Goal: Communication & Community: Answer question/provide support

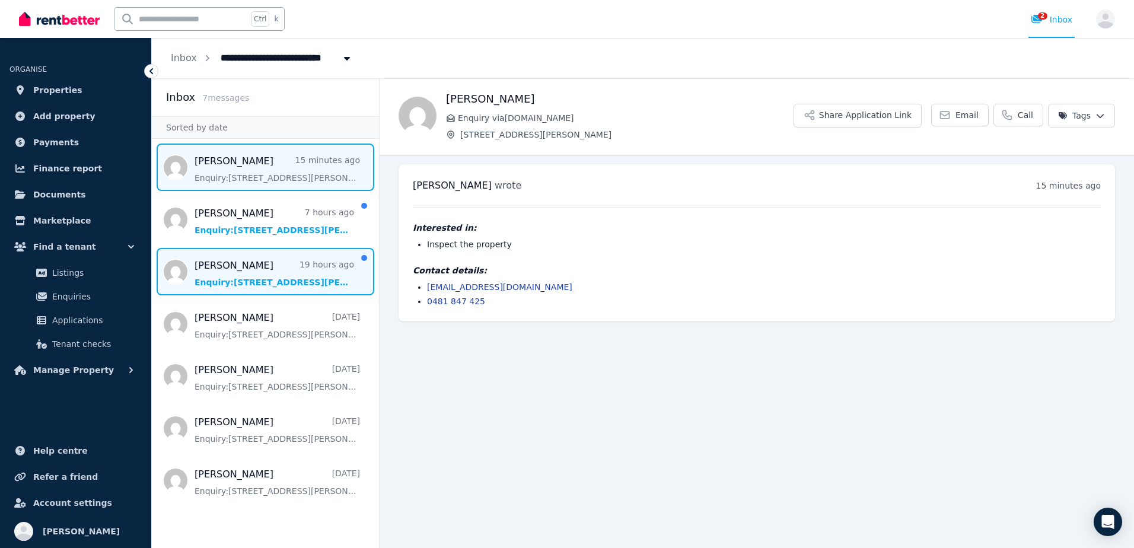
click at [234, 278] on span "Message list" at bounding box center [265, 271] width 227 height 47
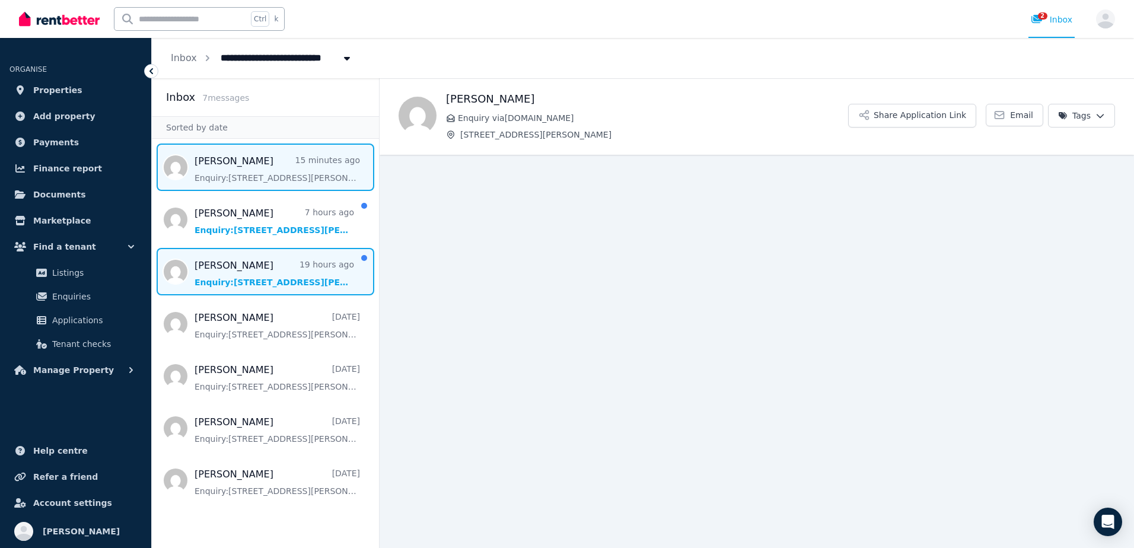
click at [243, 187] on span "Message list" at bounding box center [265, 166] width 227 height 47
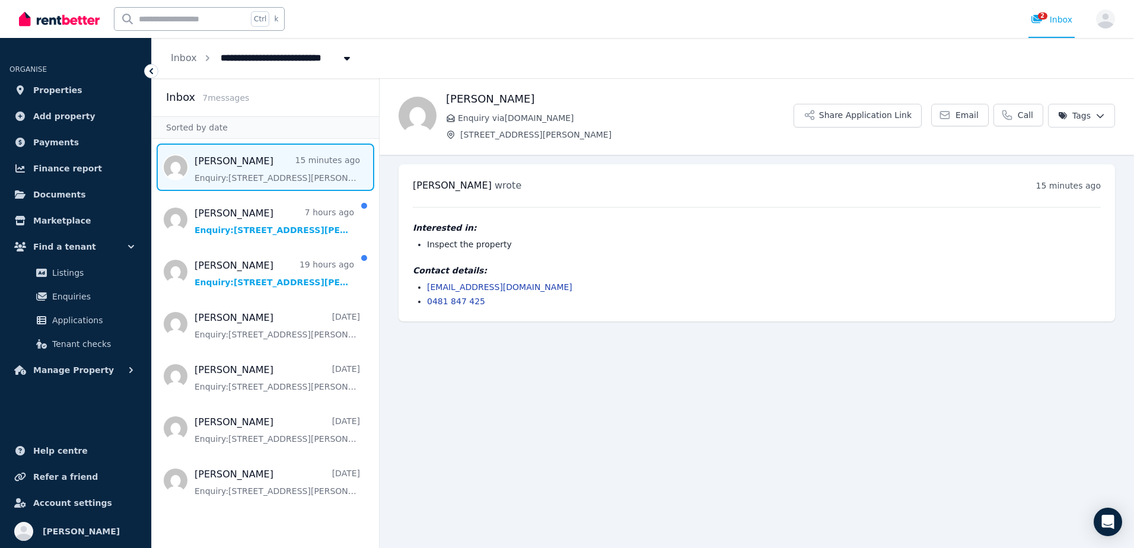
drag, startPoint x: 497, startPoint y: 286, endPoint x: 459, endPoint y: 360, distance: 82.7
click at [458, 363] on main "Back [PERSON_NAME] Enquiry via [DOMAIN_NAME] [STREET_ADDRESS][PERSON_NAME] Shar…" at bounding box center [756, 313] width 754 height 470
drag, startPoint x: 527, startPoint y: 290, endPoint x: 425, endPoint y: 292, distance: 102.0
click at [425, 292] on ul "[EMAIL_ADDRESS][DOMAIN_NAME] 0481 847 425" at bounding box center [757, 294] width 688 height 26
copy link "[EMAIL_ADDRESS][DOMAIN_NAME]"
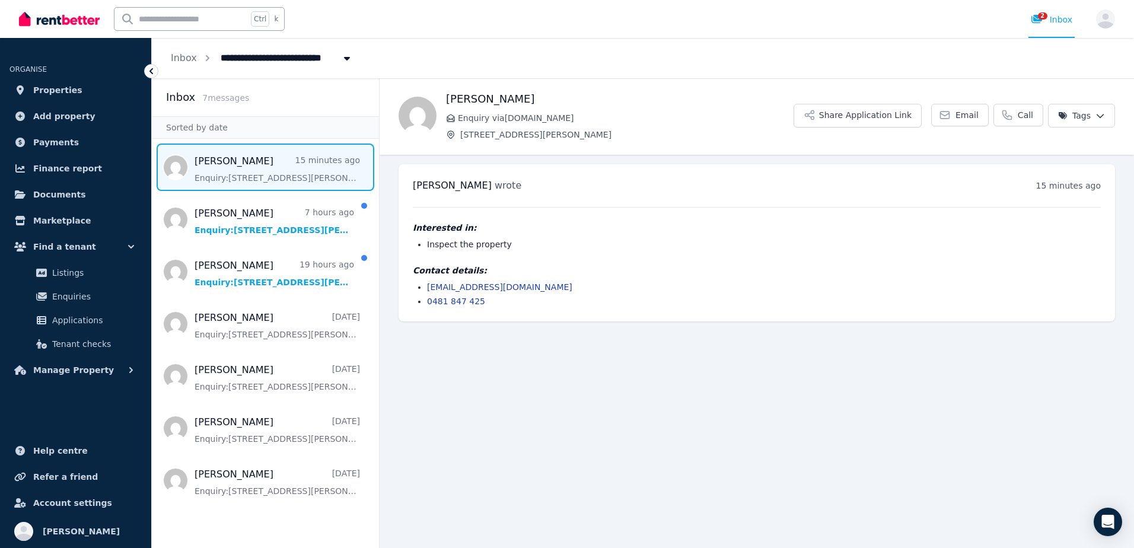
drag, startPoint x: 588, startPoint y: 295, endPoint x: 562, endPoint y: 293, distance: 26.2
click at [588, 295] on ul "[EMAIL_ADDRESS][DOMAIN_NAME] 0481 847 425" at bounding box center [757, 294] width 688 height 26
drag, startPoint x: 534, startPoint y: 292, endPoint x: 427, endPoint y: 288, distance: 107.4
click at [427, 288] on li "[EMAIL_ADDRESS][DOMAIN_NAME]" at bounding box center [764, 287] width 674 height 12
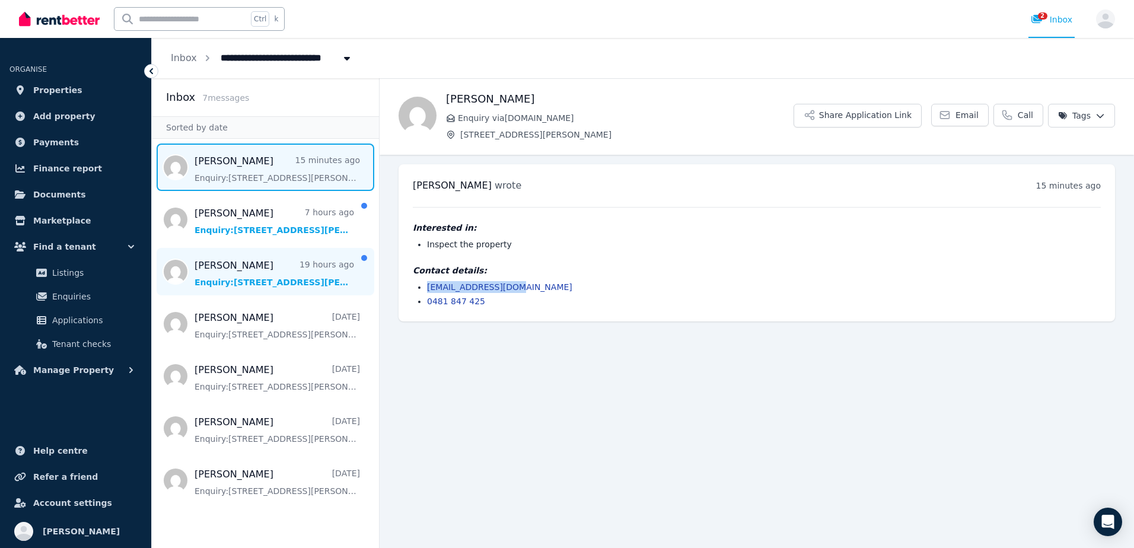
copy link "[EMAIL_ADDRESS][DOMAIN_NAME]"
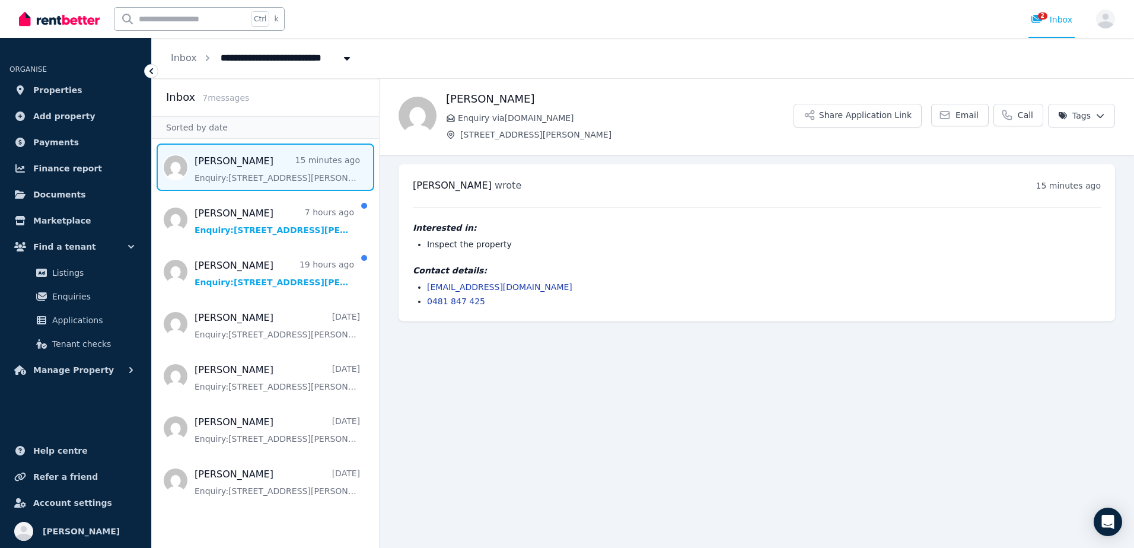
click at [736, 226] on h4 "Interested in:" at bounding box center [757, 228] width 688 height 12
click at [883, 117] on button "Share Application Link" at bounding box center [857, 116] width 128 height 24
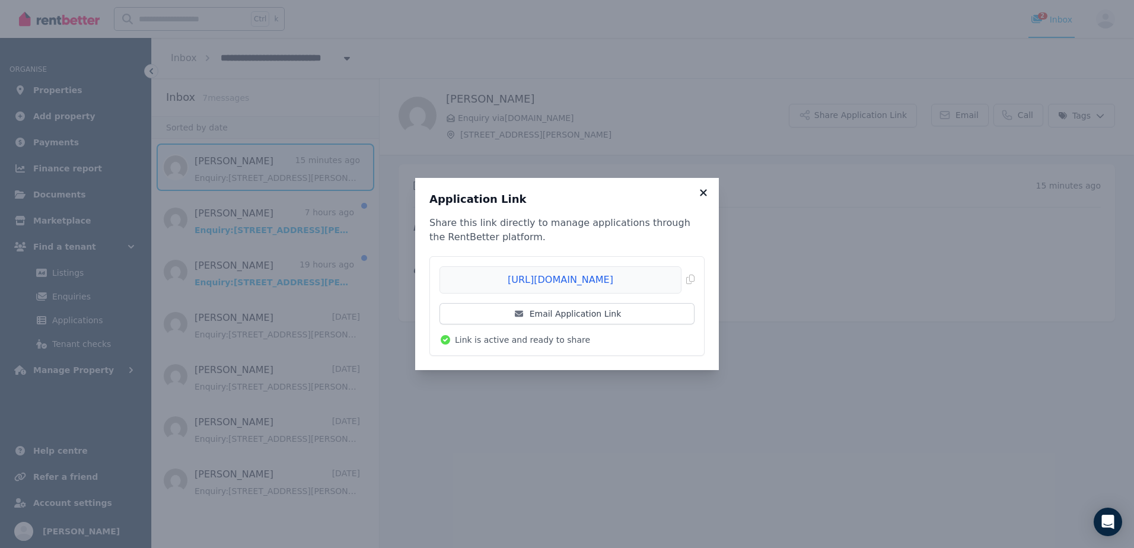
click at [701, 196] on icon at bounding box center [703, 192] width 7 height 7
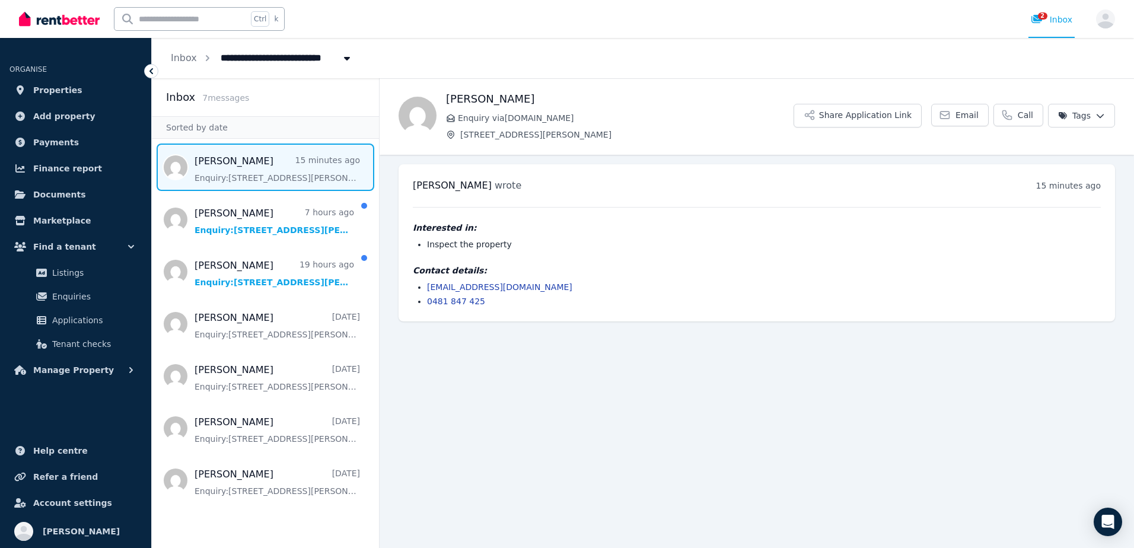
click at [659, 207] on hr at bounding box center [757, 207] width 688 height 1
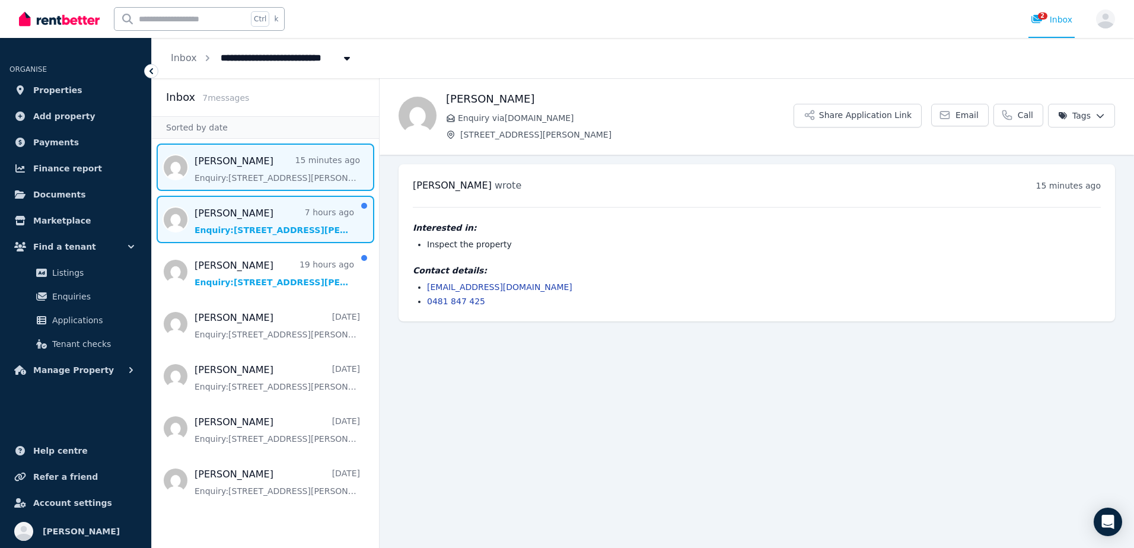
click at [278, 229] on span "Message list" at bounding box center [265, 219] width 227 height 47
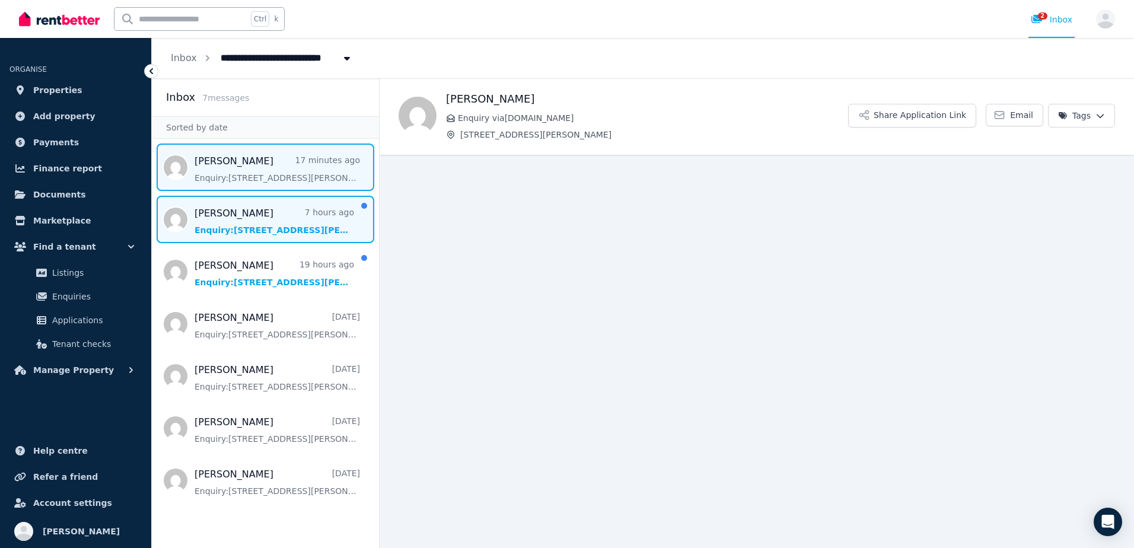
click at [268, 187] on span "Message list" at bounding box center [265, 166] width 227 height 47
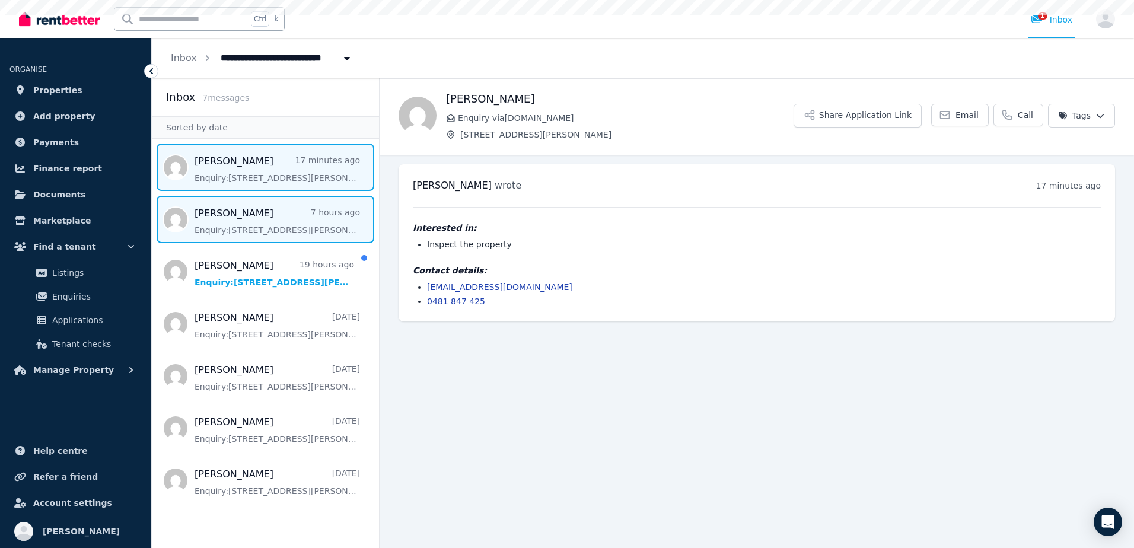
click at [269, 218] on span "Message list" at bounding box center [265, 219] width 227 height 47
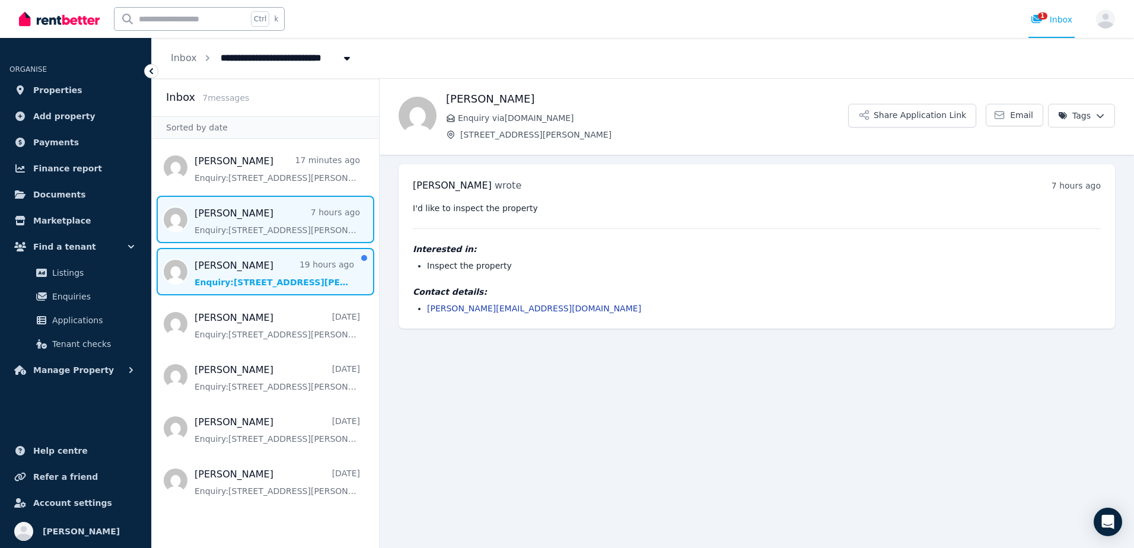
click at [267, 263] on span "Message list" at bounding box center [265, 271] width 227 height 47
click at [248, 231] on span "Message list" at bounding box center [265, 219] width 227 height 47
click at [252, 271] on span "Message list" at bounding box center [265, 271] width 227 height 47
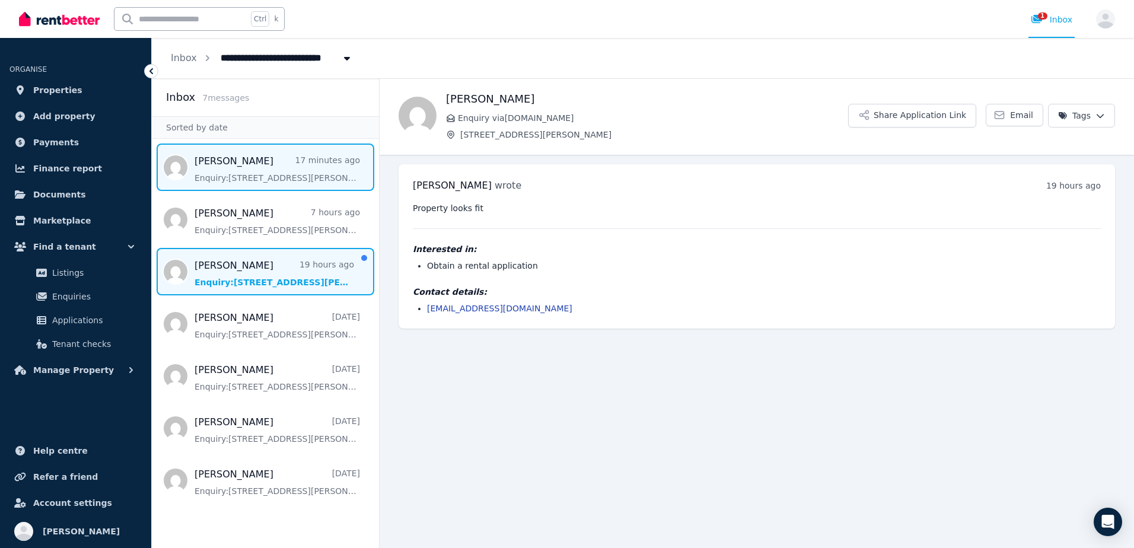
click at [253, 189] on span "Message list" at bounding box center [265, 166] width 227 height 47
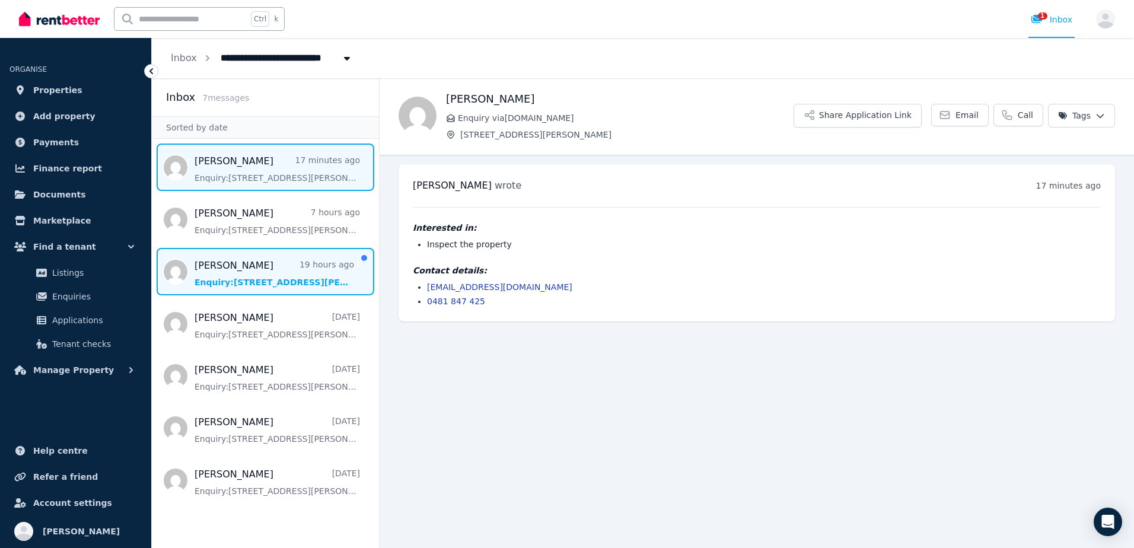
click at [230, 282] on span "Message list" at bounding box center [265, 271] width 227 height 47
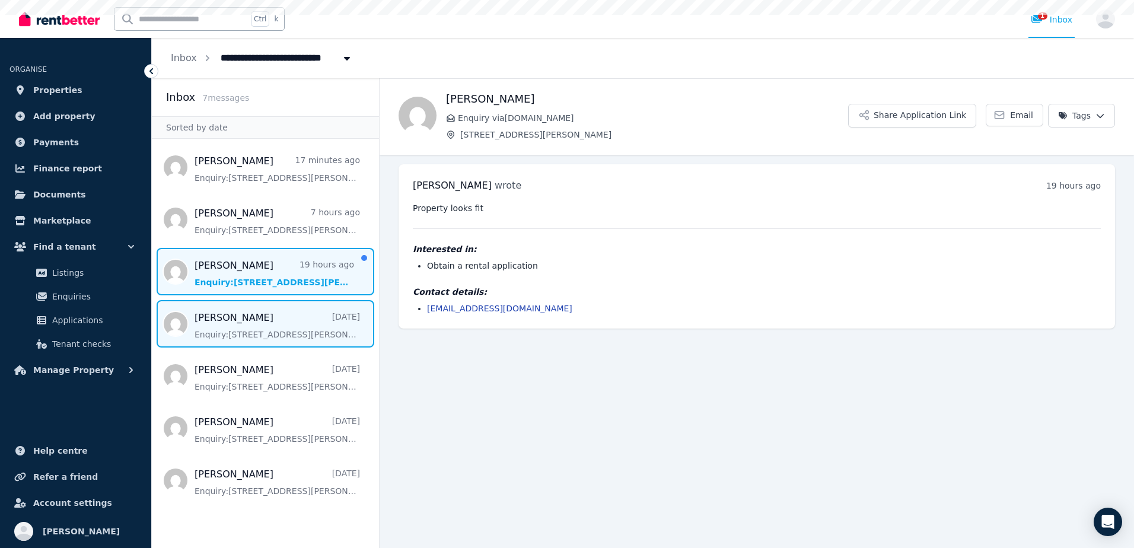
click at [238, 329] on span "Message list" at bounding box center [265, 323] width 227 height 47
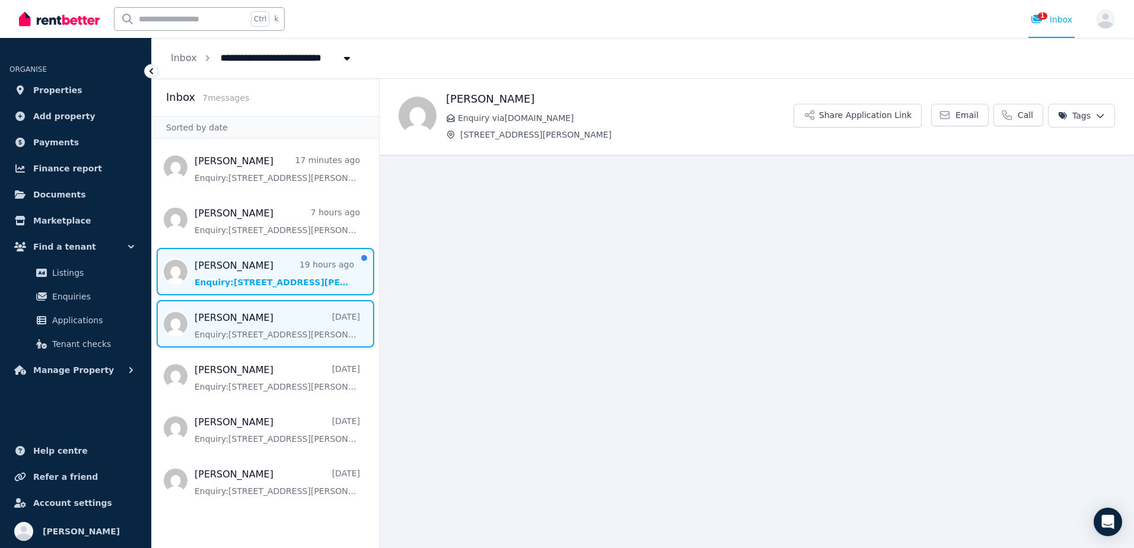
click at [240, 280] on span "Message list" at bounding box center [265, 271] width 227 height 47
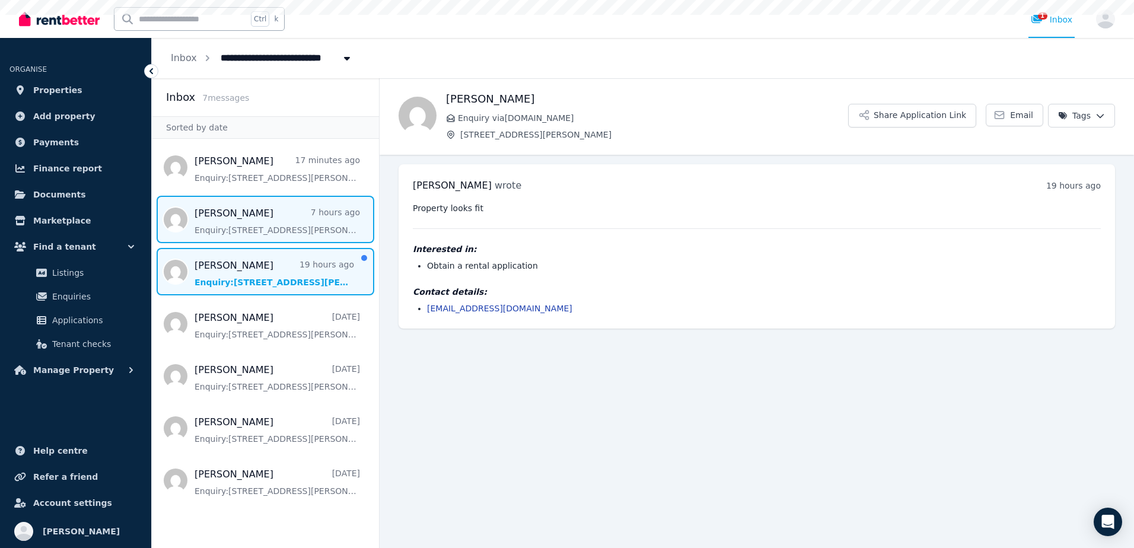
click at [249, 226] on span "Message list" at bounding box center [265, 219] width 227 height 47
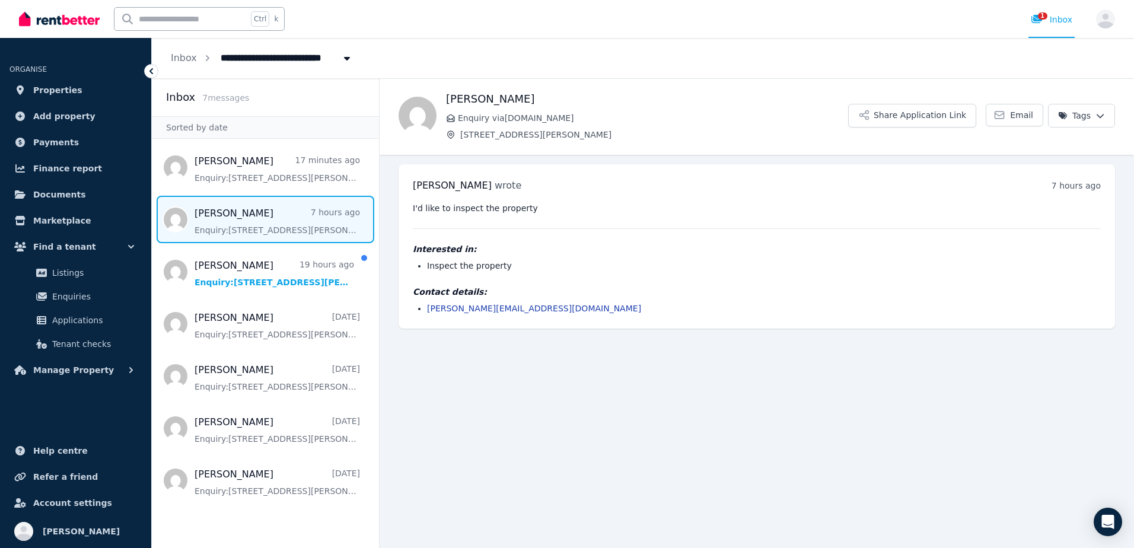
drag, startPoint x: 509, startPoint y: 449, endPoint x: 470, endPoint y: 375, distance: 84.3
click at [509, 449] on main "Back [PERSON_NAME] Enquiry via [DOMAIN_NAME] [STREET_ADDRESS][PERSON_NAME] Shar…" at bounding box center [756, 313] width 754 height 470
click at [578, 365] on main "Back [PERSON_NAME] Enquiry via [DOMAIN_NAME] [STREET_ADDRESS][PERSON_NAME] Shar…" at bounding box center [756, 313] width 754 height 470
click at [502, 420] on main "Back [PERSON_NAME] Enquiry via [DOMAIN_NAME] [STREET_ADDRESS][PERSON_NAME] Shar…" at bounding box center [756, 313] width 754 height 470
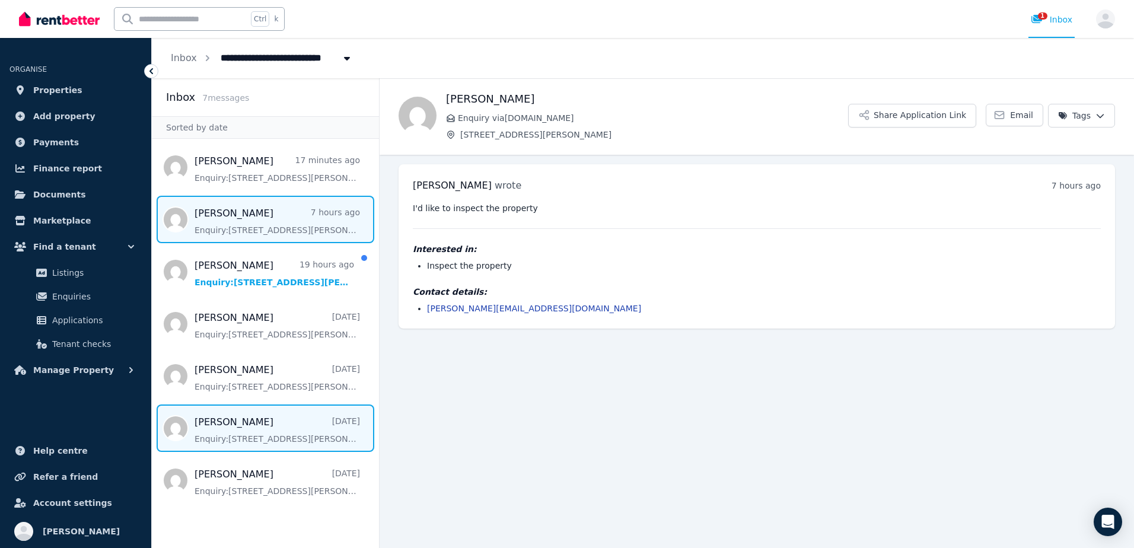
click at [292, 423] on span "Message list" at bounding box center [265, 427] width 227 height 47
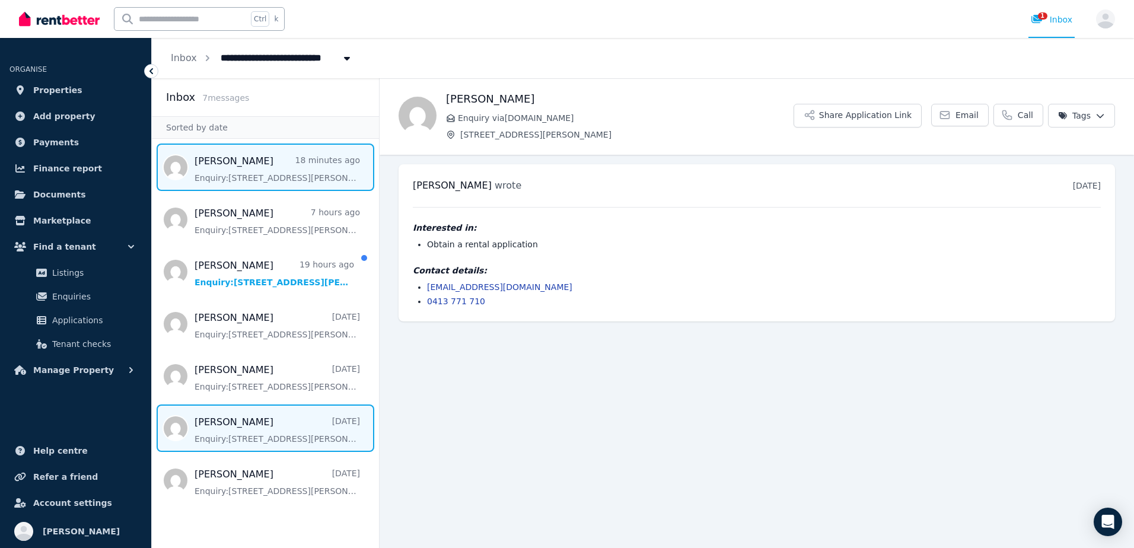
click at [267, 173] on span "Message list" at bounding box center [265, 166] width 227 height 47
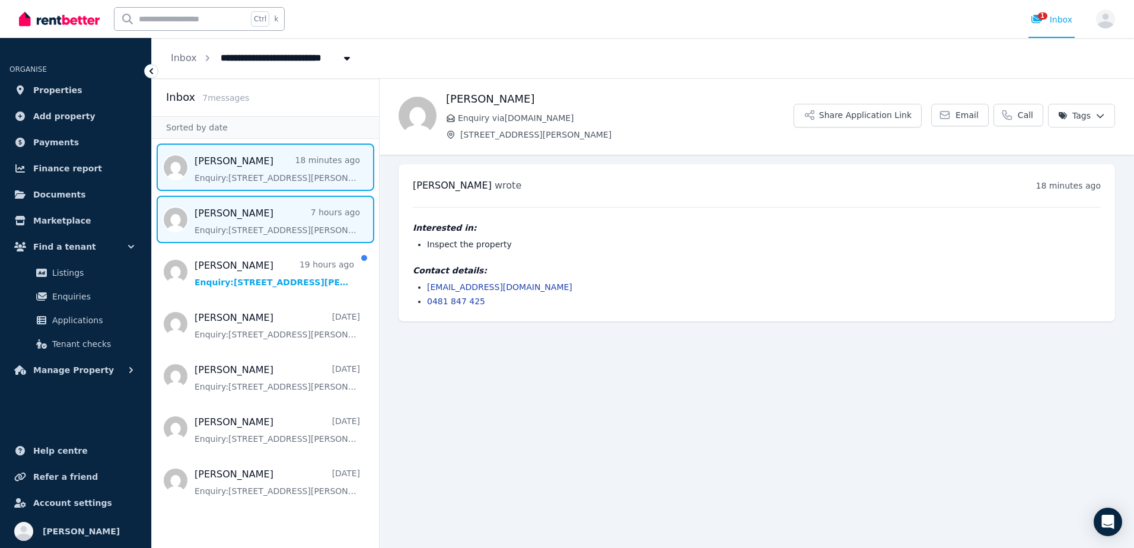
click at [265, 202] on span "Message list" at bounding box center [265, 219] width 227 height 47
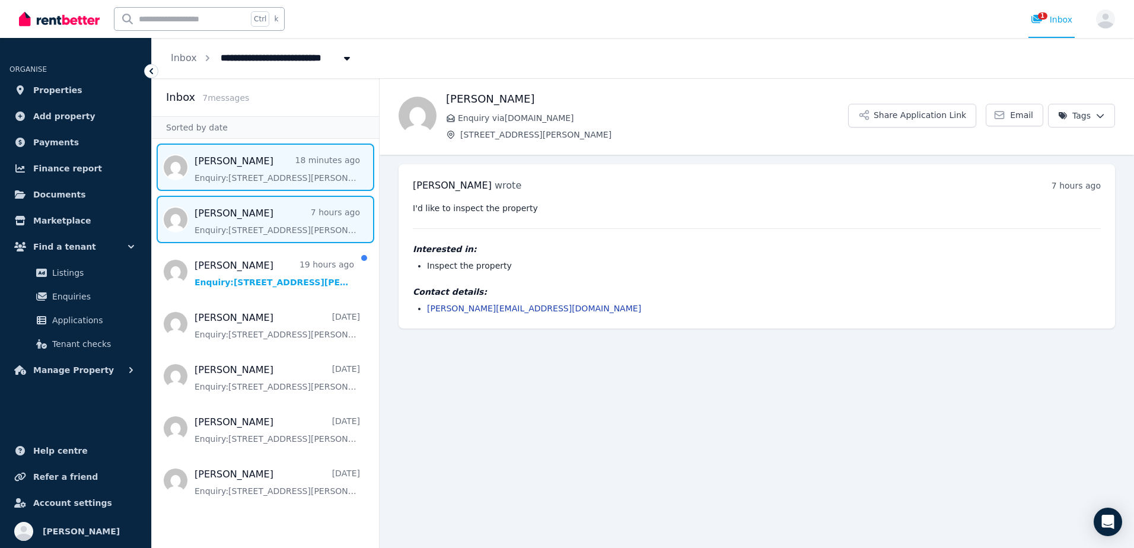
click at [264, 155] on span "Message list" at bounding box center [265, 166] width 227 height 47
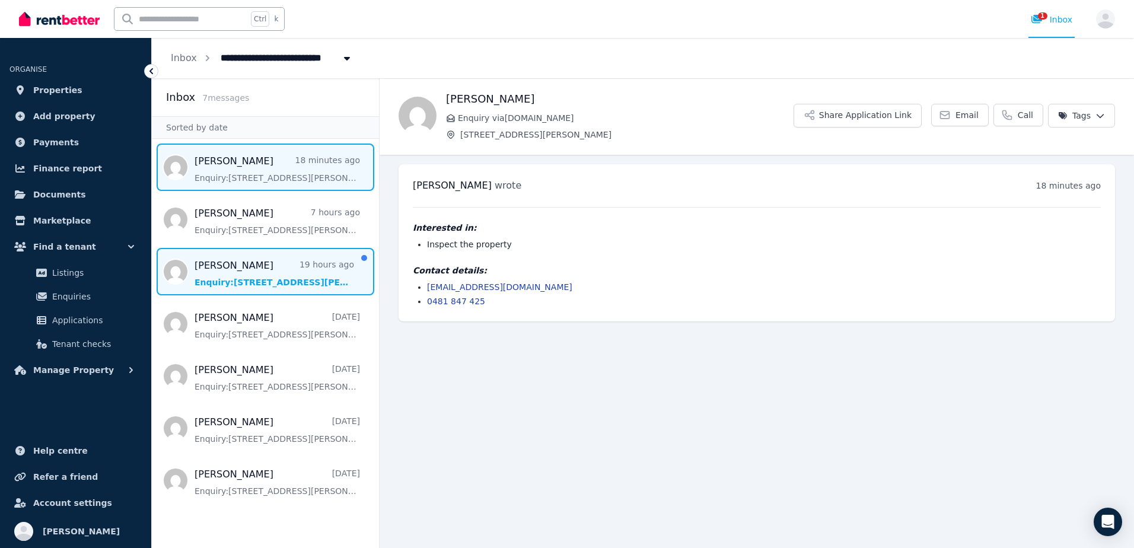
click at [318, 271] on span "Message list" at bounding box center [265, 271] width 227 height 47
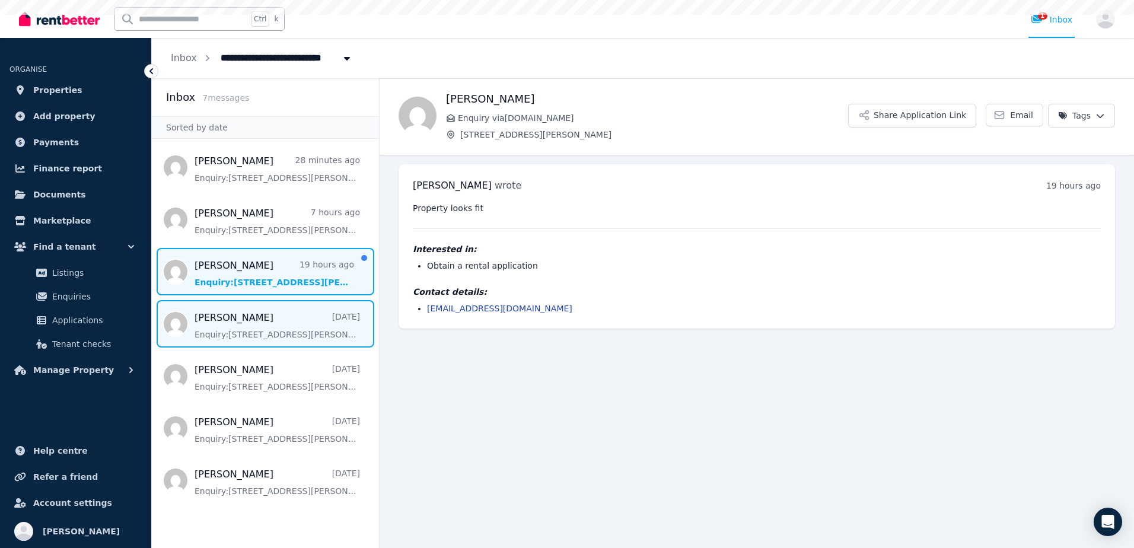
click at [309, 318] on span "Message list" at bounding box center [265, 323] width 227 height 47
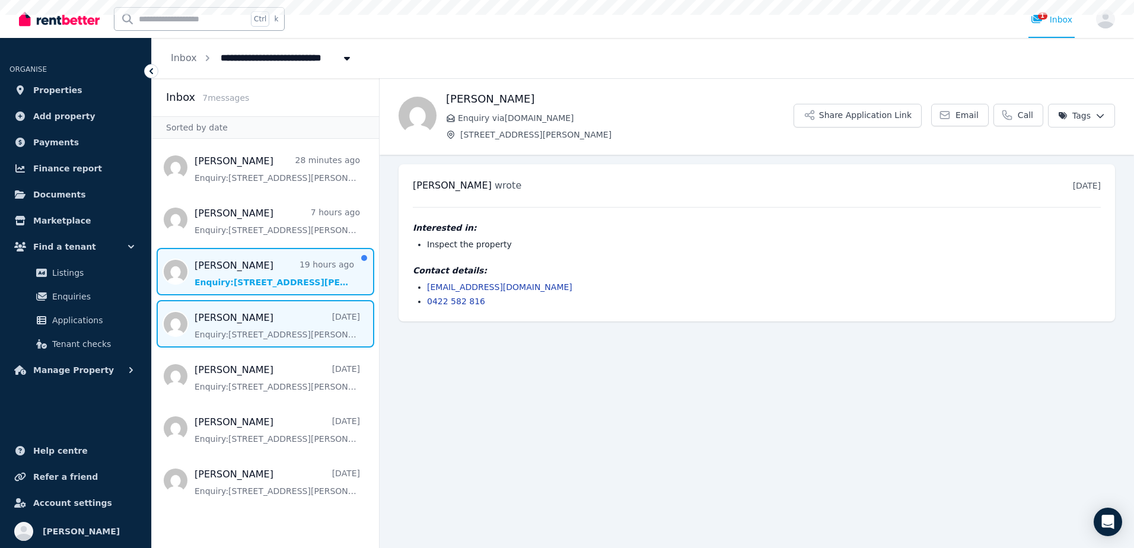
click at [296, 256] on span "Message list" at bounding box center [265, 271] width 227 height 47
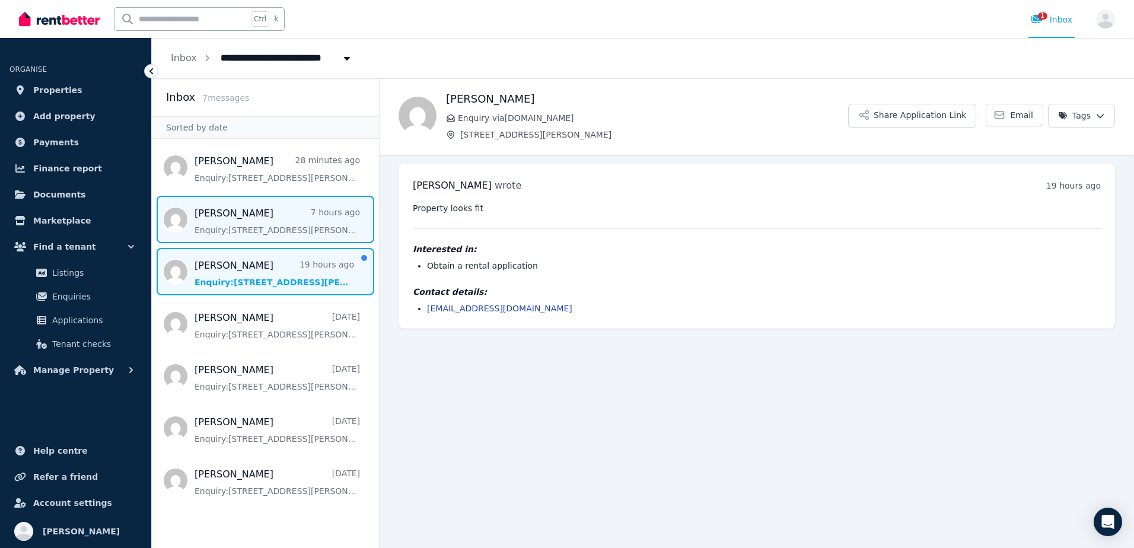
click at [288, 222] on span "Message list" at bounding box center [265, 219] width 227 height 47
click at [286, 269] on span "Message list" at bounding box center [265, 271] width 227 height 47
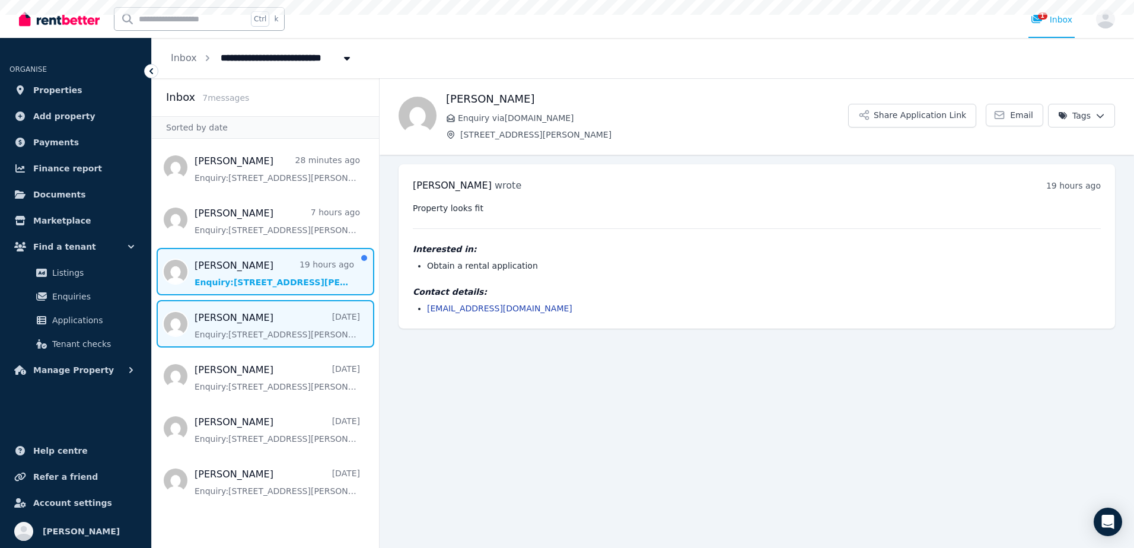
click at [275, 324] on span "Message list" at bounding box center [265, 323] width 227 height 47
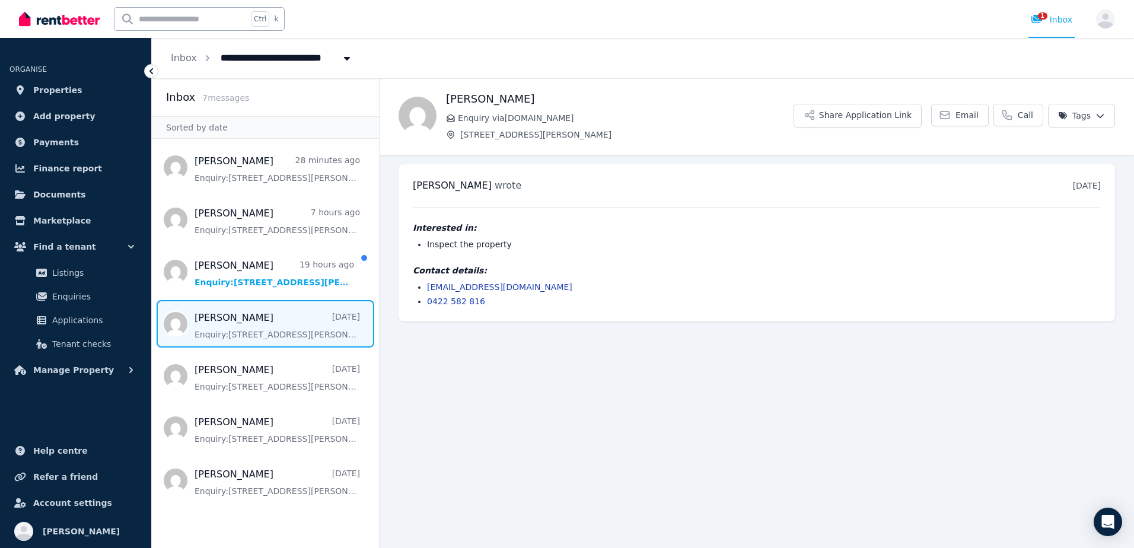
click at [594, 433] on main "Back [PERSON_NAME] Enquiry via [DOMAIN_NAME] [STREET_ADDRESS][PERSON_NAME] Shar…" at bounding box center [756, 313] width 754 height 470
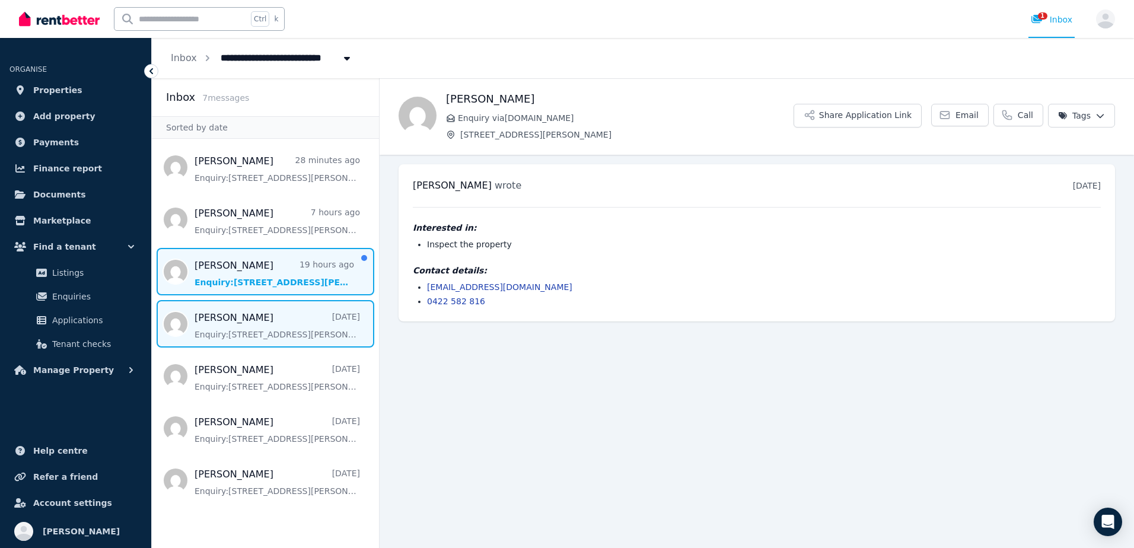
click at [308, 272] on span "Message list" at bounding box center [265, 271] width 227 height 47
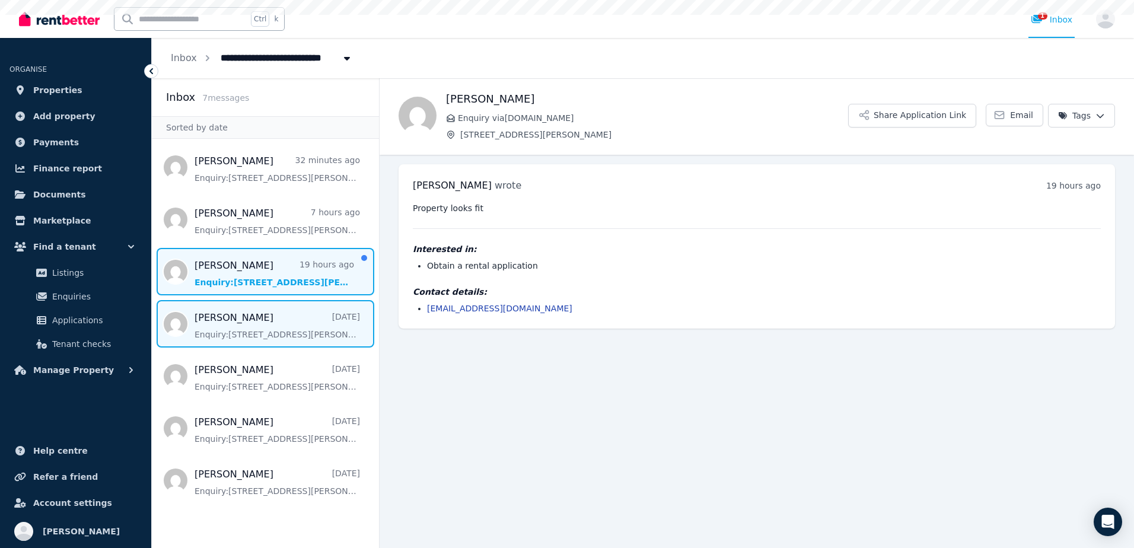
click at [253, 314] on span "Message list" at bounding box center [265, 323] width 227 height 47
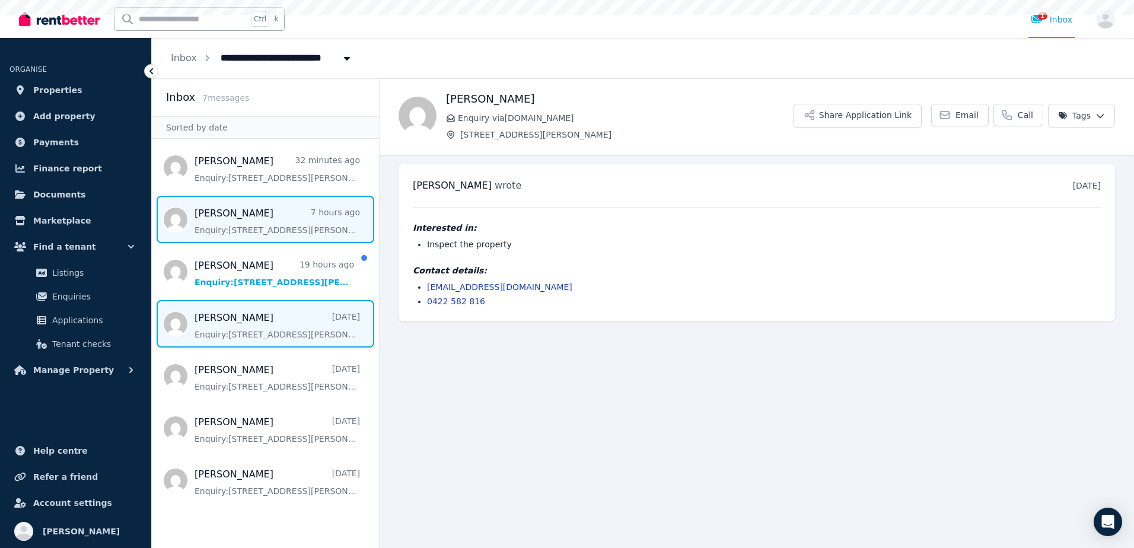
click at [257, 241] on span "Message list" at bounding box center [265, 219] width 227 height 47
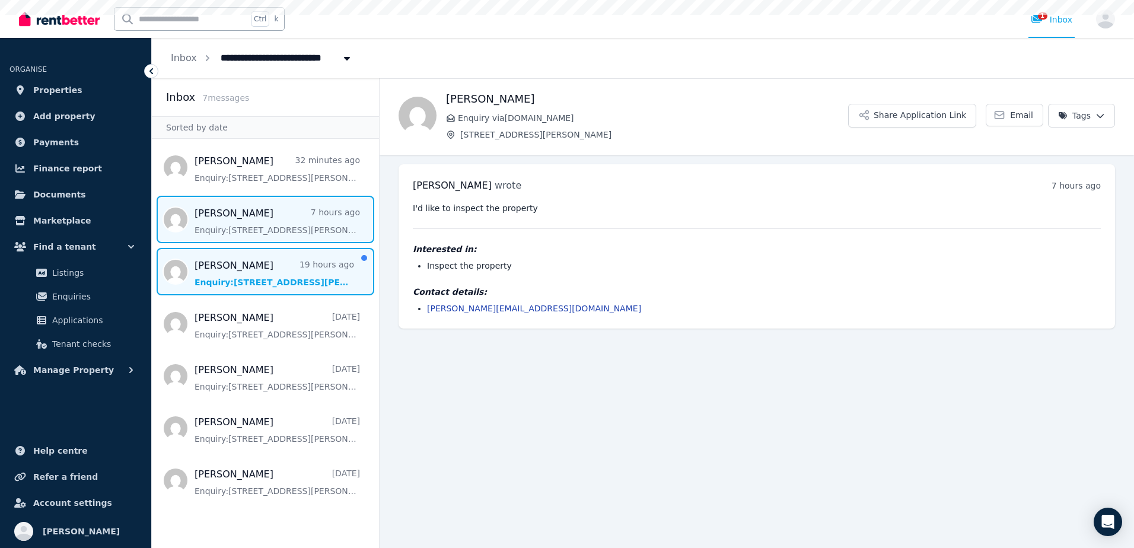
click at [259, 282] on span "Message list" at bounding box center [265, 271] width 227 height 47
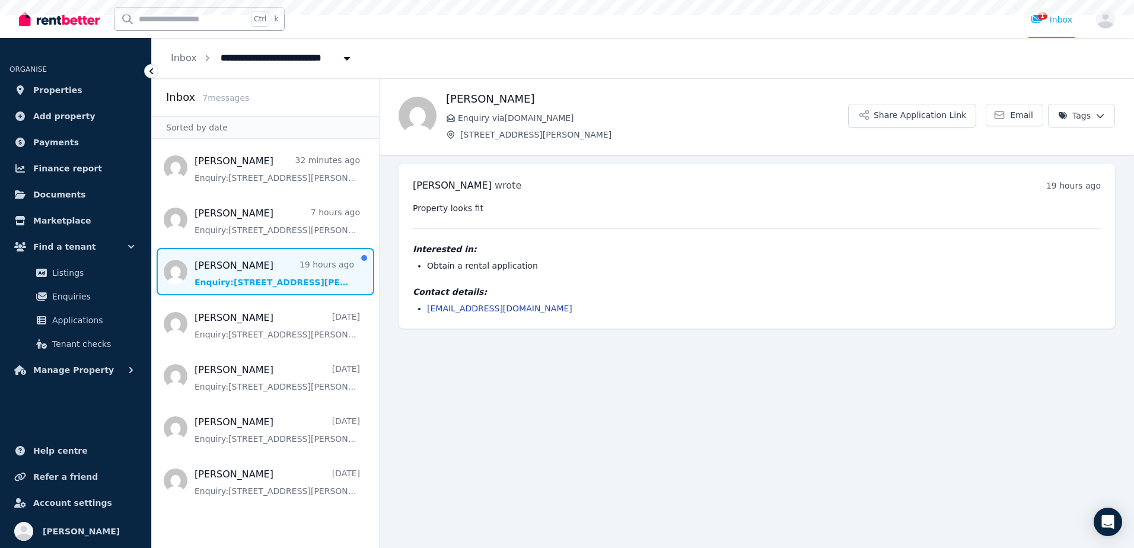
click at [565, 278] on div "Property looks fit Interested in: Obtain a rental application Contact details: …" at bounding box center [757, 258] width 688 height 112
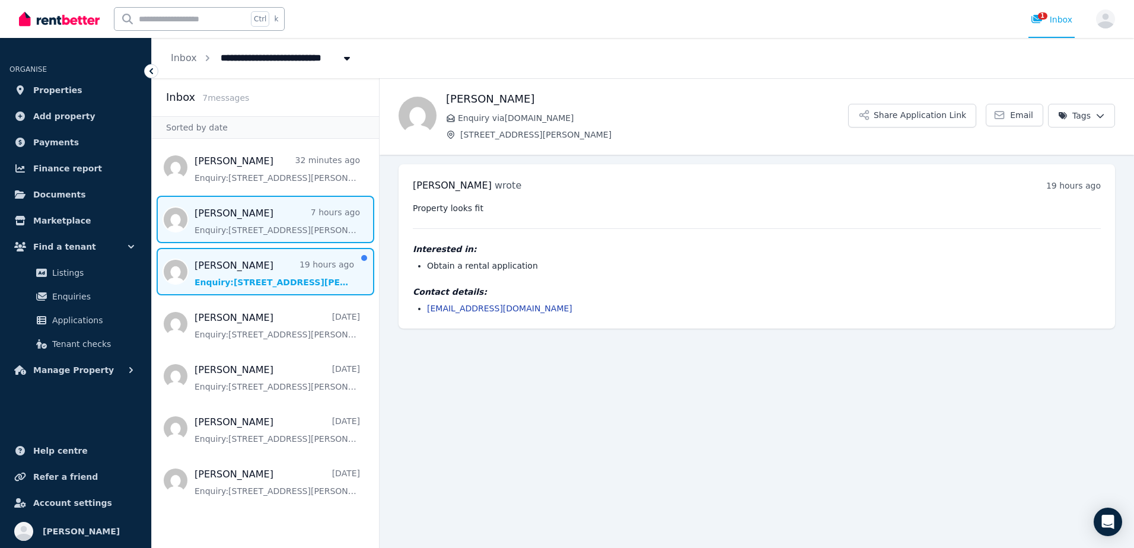
click at [289, 215] on span "Message list" at bounding box center [265, 219] width 227 height 47
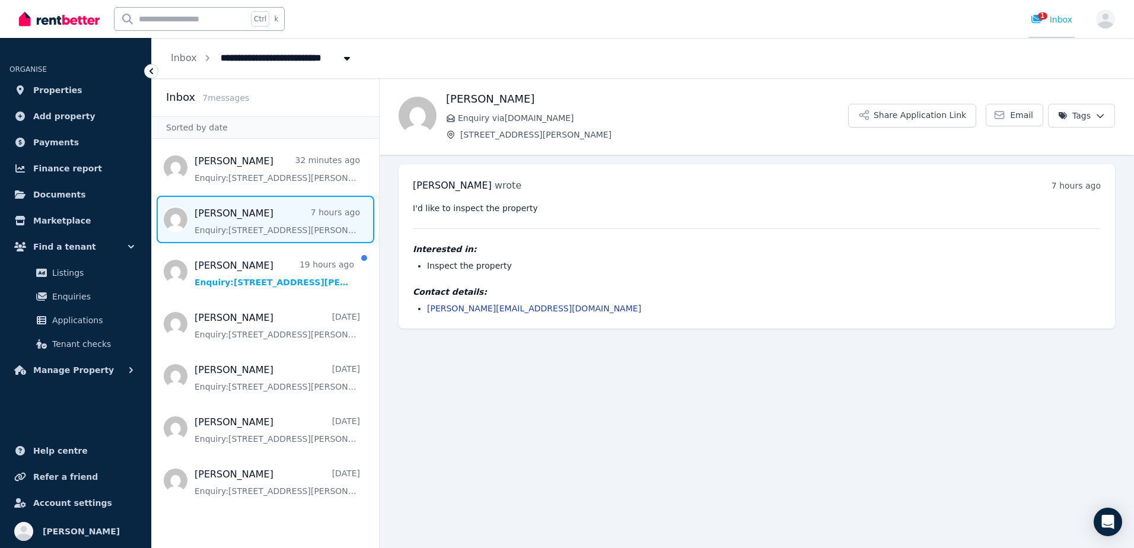
click at [1035, 22] on icon at bounding box center [1037, 18] width 12 height 9
